Goal: Information Seeking & Learning: Learn about a topic

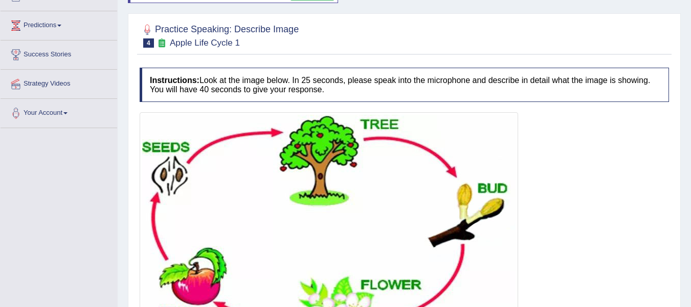
click at [315, 178] on img at bounding box center [329, 230] width 374 height 230
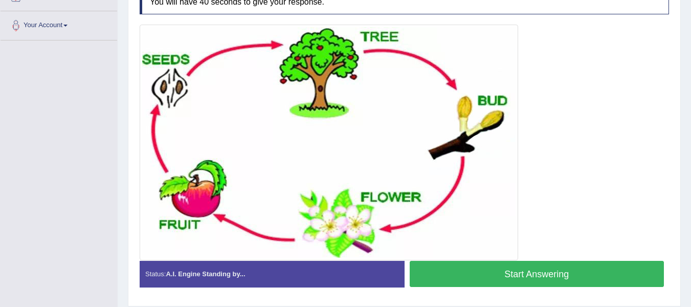
scroll to position [196, 0]
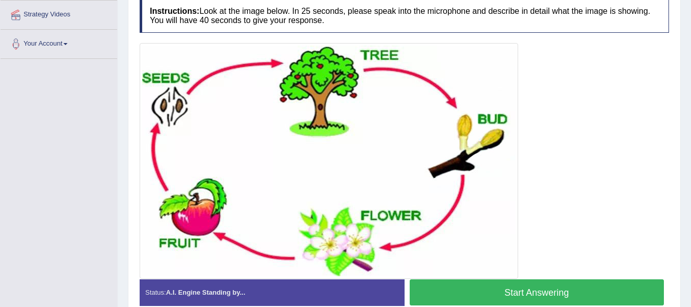
click at [479, 292] on button "Start Answering" at bounding box center [537, 292] width 255 height 26
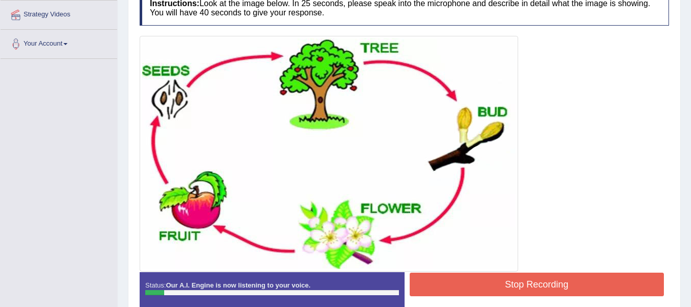
click at [449, 287] on button "Stop Recording" at bounding box center [537, 284] width 255 height 24
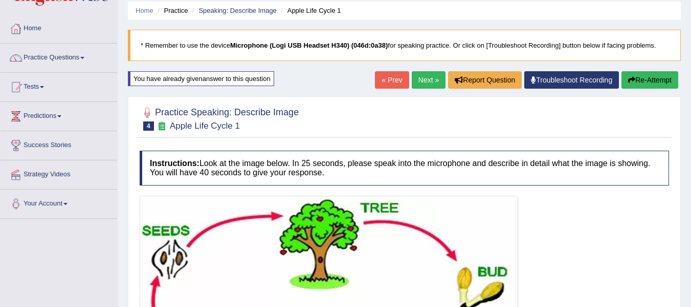
scroll to position [0, 0]
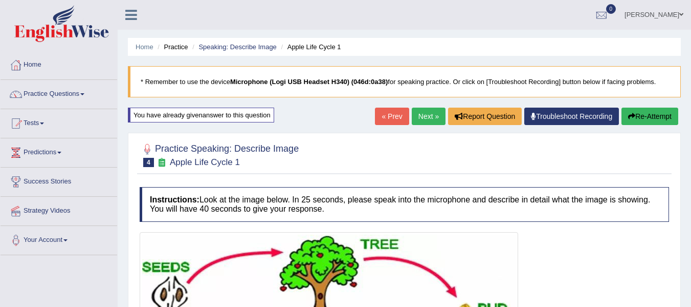
click at [638, 113] on button "Re-Attempt" at bounding box center [650, 115] width 57 height 17
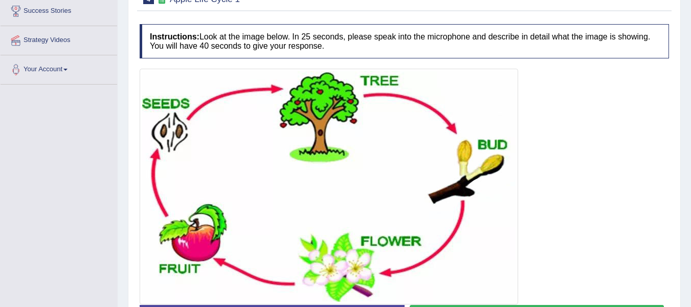
scroll to position [147, 0]
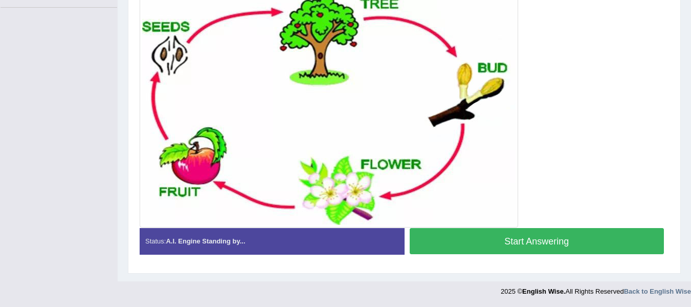
click at [519, 240] on button "Start Answering" at bounding box center [537, 241] width 255 height 26
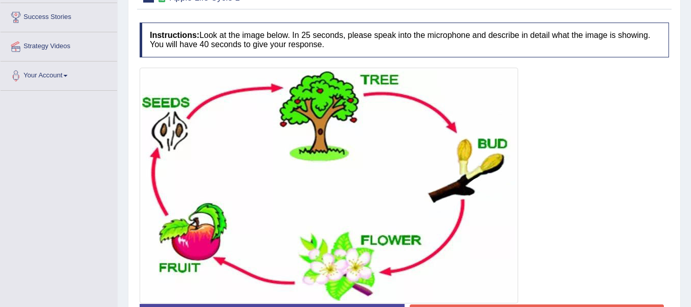
scroll to position [188, 0]
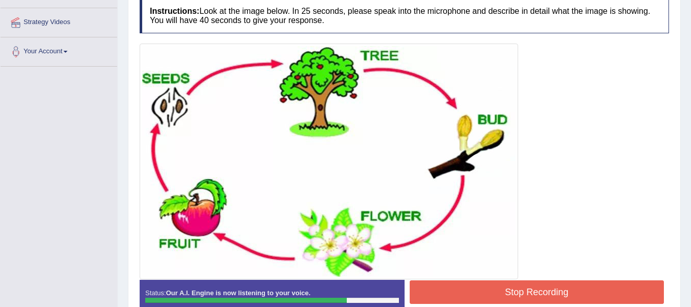
click at [523, 294] on button "Stop Recording" at bounding box center [537, 292] width 255 height 24
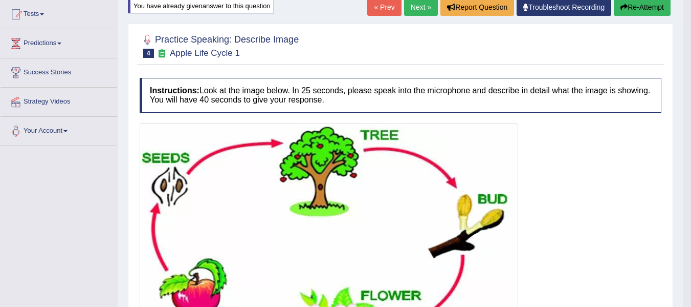
scroll to position [102, 0]
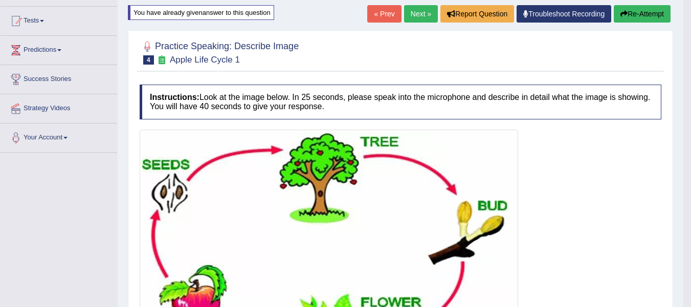
click at [636, 17] on button "Re-Attempt" at bounding box center [642, 13] width 57 height 17
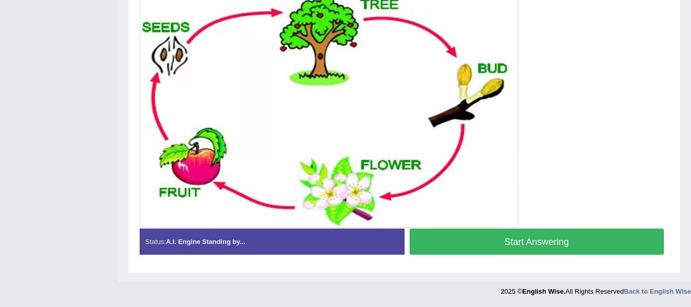
click at [474, 240] on button "Start Answering" at bounding box center [537, 241] width 255 height 26
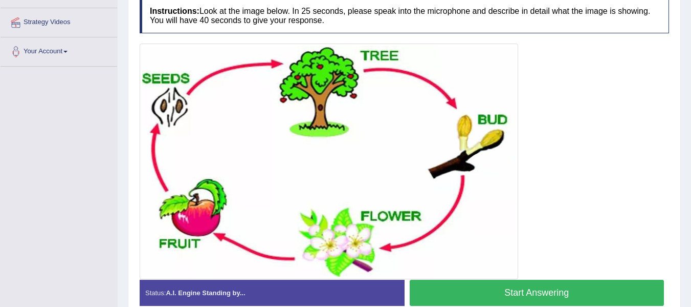
click at [477, 297] on button "Start Answering" at bounding box center [537, 292] width 255 height 26
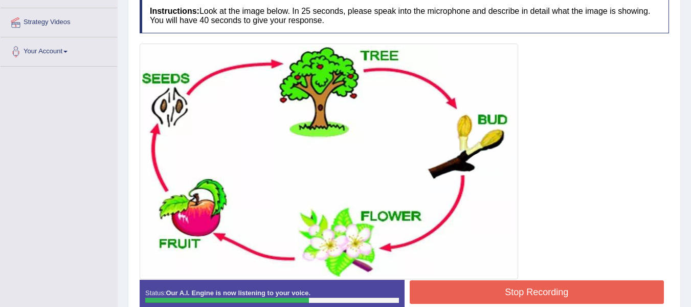
click at [481, 287] on button "Stop Recording" at bounding box center [537, 292] width 255 height 24
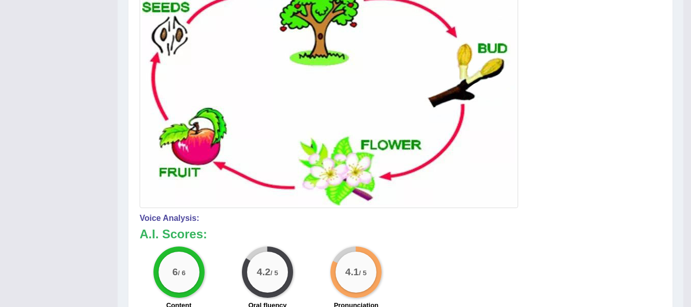
scroll to position [86, 0]
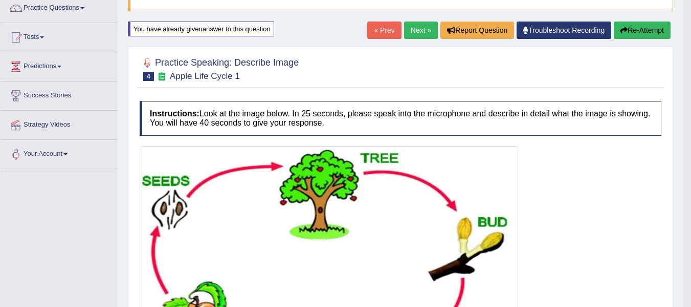
click at [420, 34] on link "Next »" at bounding box center [421, 29] width 34 height 17
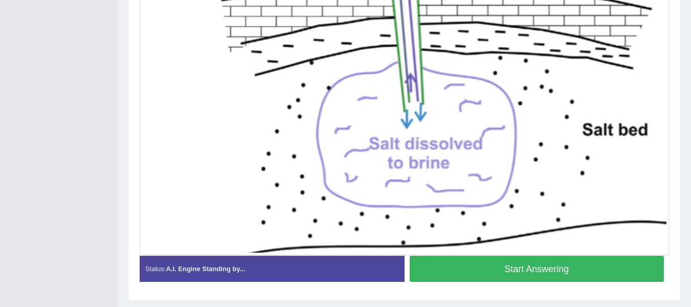
scroll to position [371, 0]
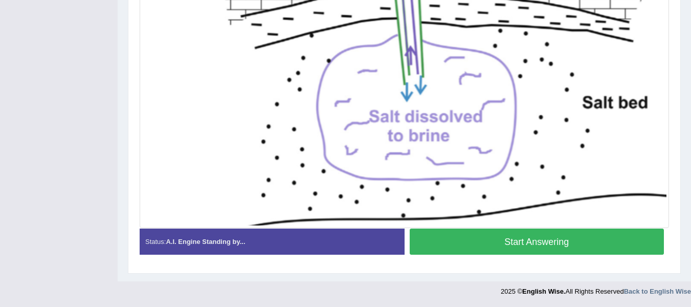
click at [590, 246] on button "Start Answering" at bounding box center [537, 241] width 255 height 26
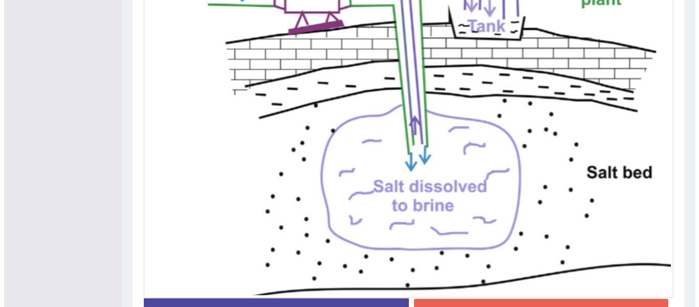
scroll to position [312, 0]
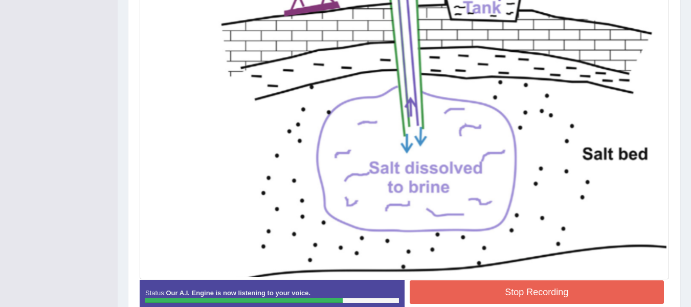
click at [529, 294] on button "Stop Recording" at bounding box center [537, 292] width 255 height 24
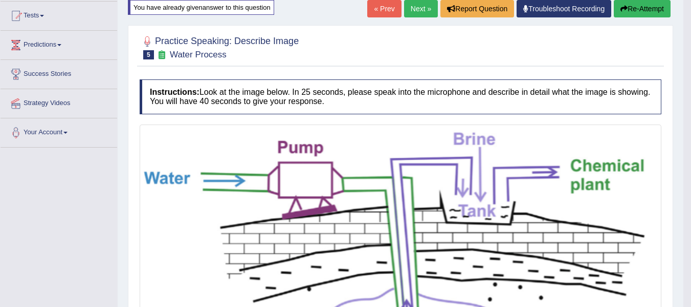
scroll to position [107, 0]
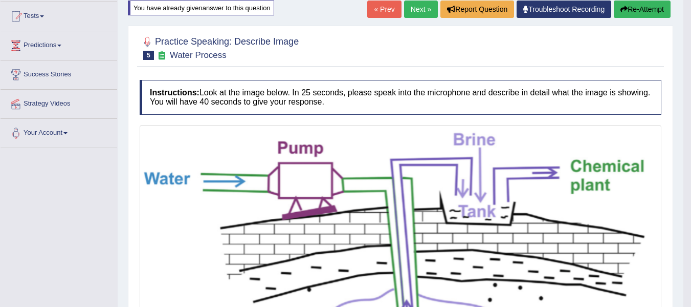
click at [644, 6] on button "Re-Attempt" at bounding box center [642, 9] width 57 height 17
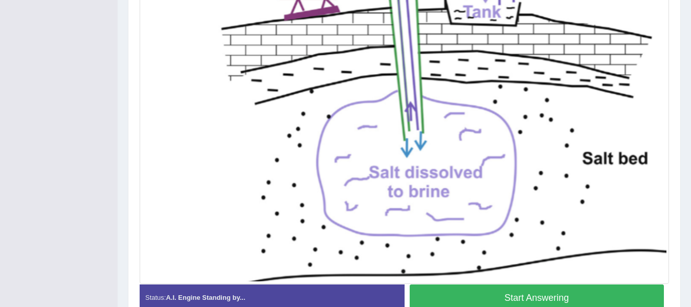
scroll to position [371, 0]
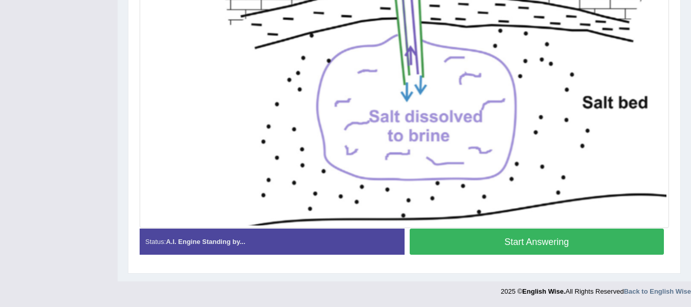
drag, startPoint x: 481, startPoint y: 243, endPoint x: 474, endPoint y: 231, distance: 13.5
click at [481, 243] on button "Start Answering" at bounding box center [537, 241] width 255 height 26
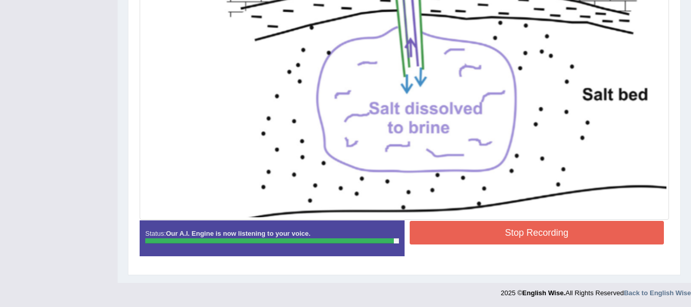
scroll to position [373, 0]
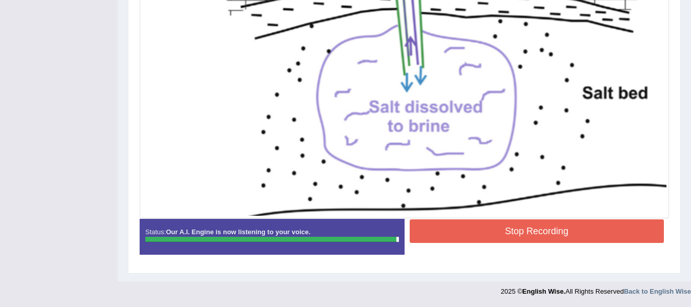
click at [512, 227] on button "Stop Recording" at bounding box center [537, 231] width 255 height 24
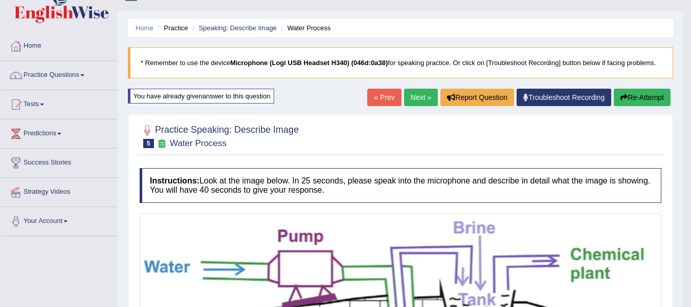
scroll to position [70, 0]
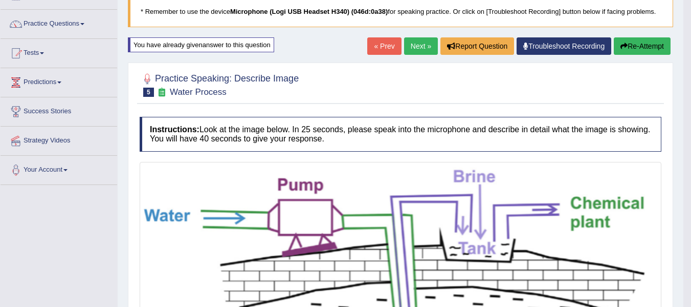
click at [654, 52] on button "Re-Attempt" at bounding box center [642, 45] width 57 height 17
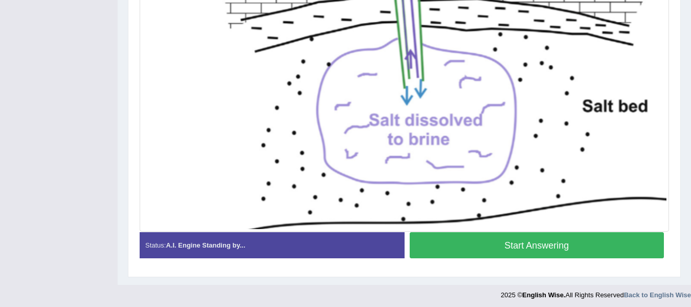
scroll to position [371, 0]
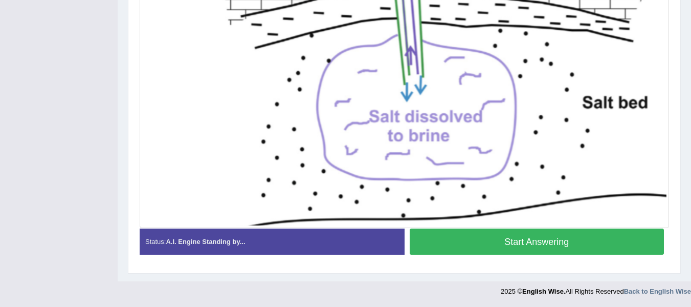
click at [509, 241] on button "Start Answering" at bounding box center [537, 241] width 255 height 26
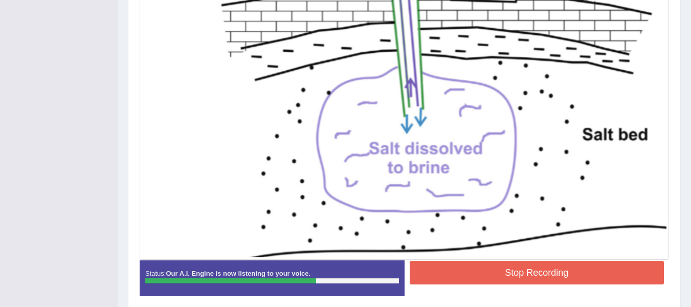
scroll to position [363, 0]
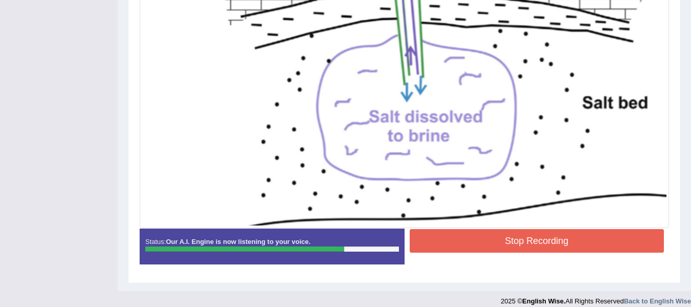
click at [547, 244] on button "Stop Recording" at bounding box center [537, 241] width 255 height 24
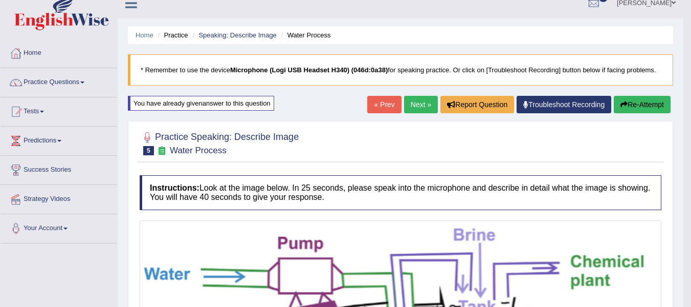
scroll to position [0, 0]
